Goal: Task Accomplishment & Management: Complete application form

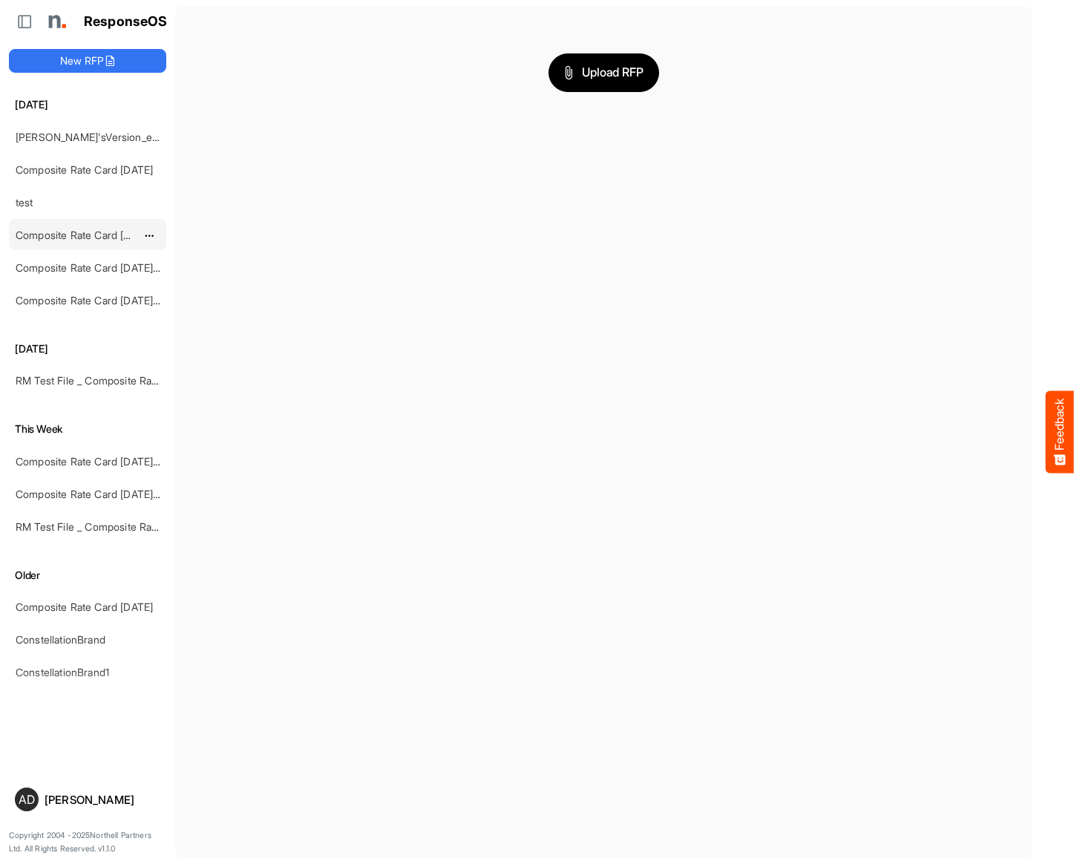
click at [91, 232] on link "Composite Rate Card [DATE]_smaller" at bounding box center [104, 235] width 176 height 13
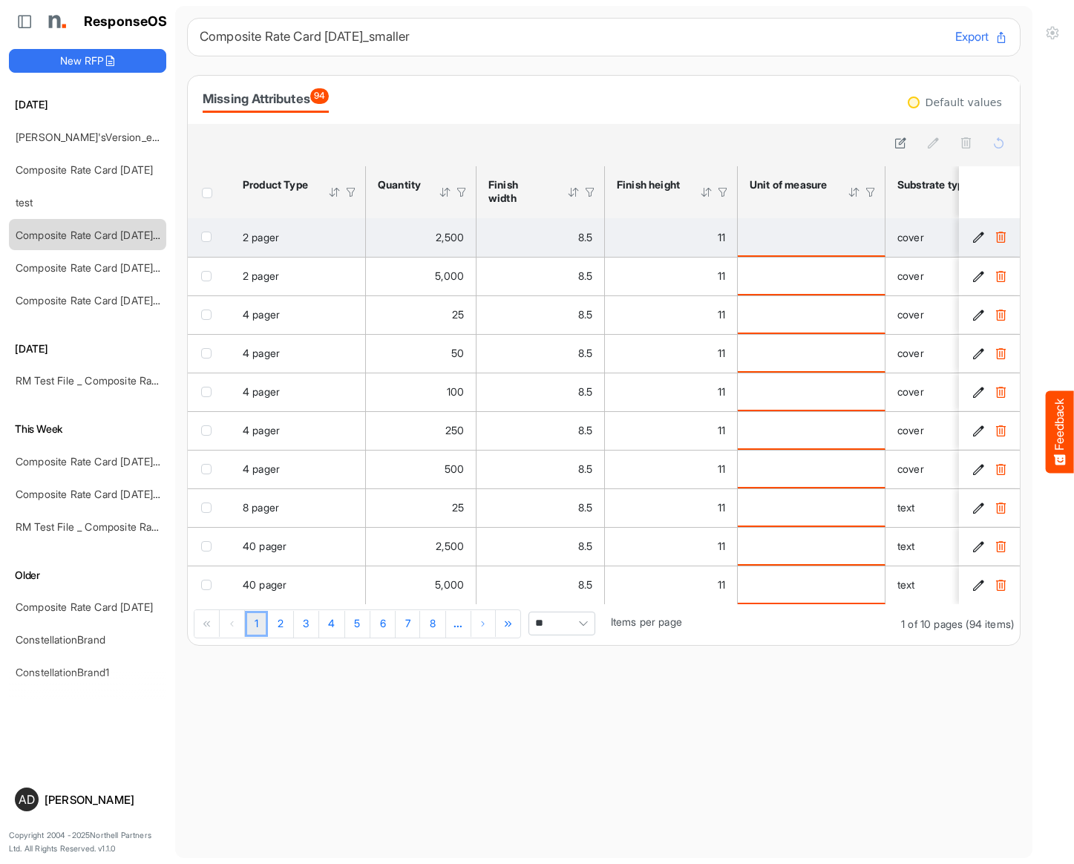
click at [975, 234] on icon "4ae038aa-2ef1-429e-a650-21726d45d1e6 is template cell Column Header" at bounding box center [978, 237] width 13 height 13
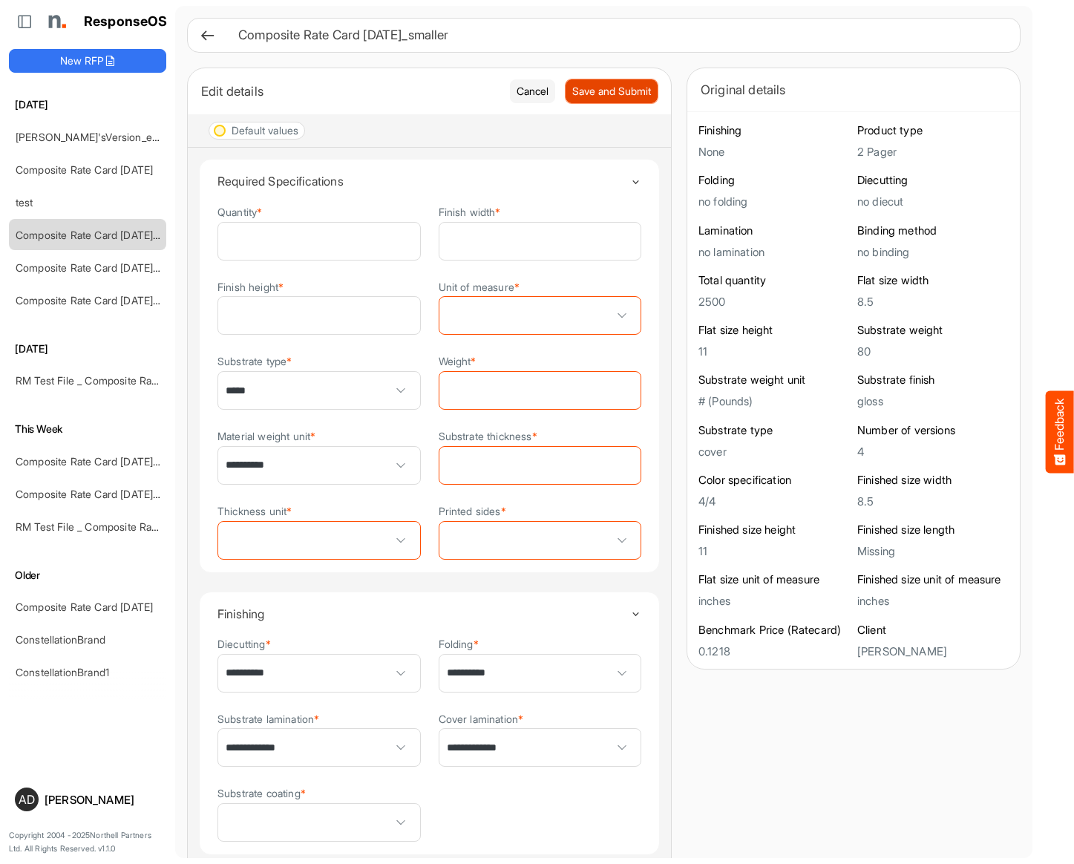
click at [632, 100] on button "Save and Submit" at bounding box center [611, 91] width 92 height 24
